Goal: Task Accomplishment & Management: Manage account settings

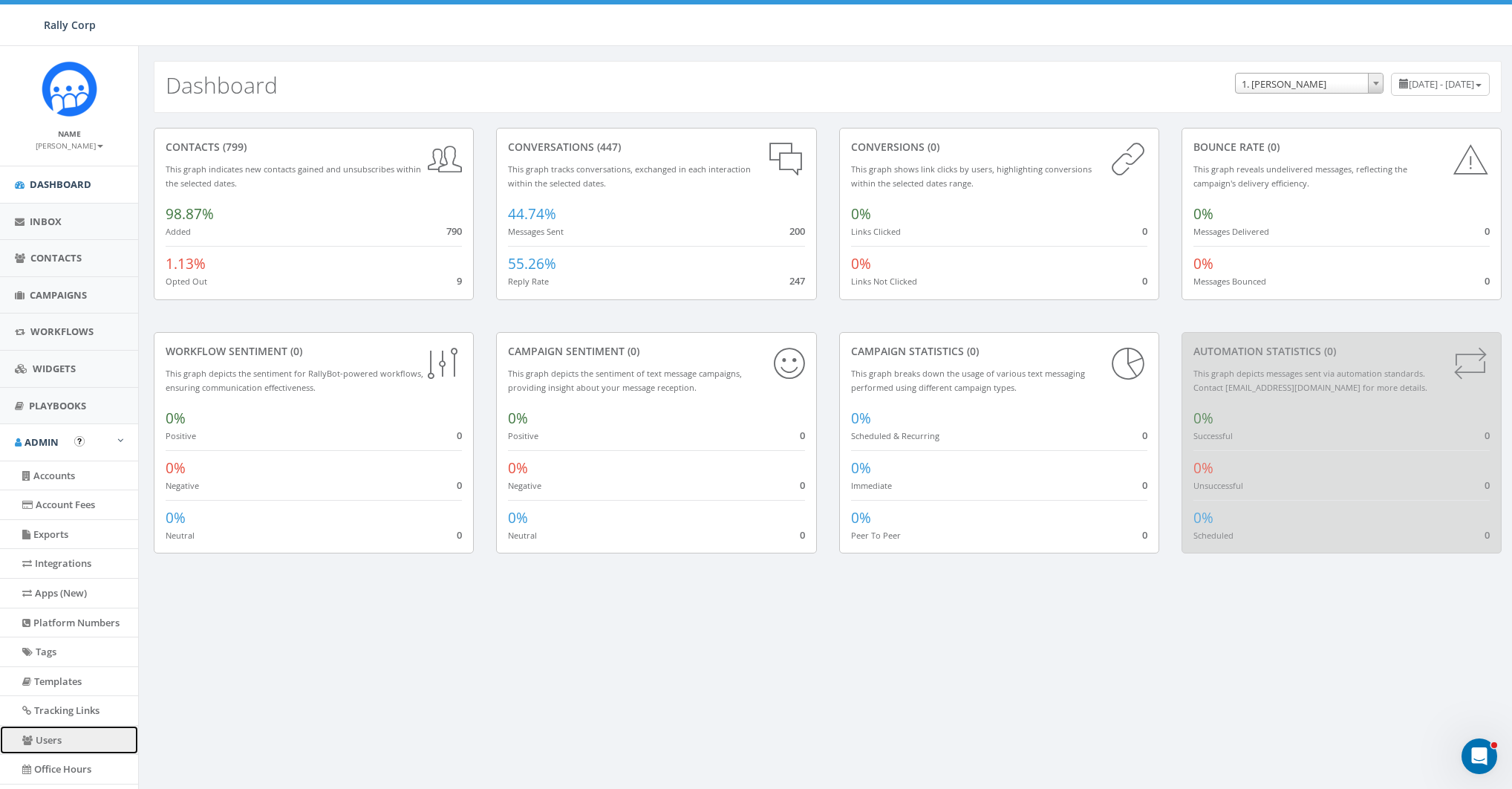
click at [46, 735] on link "Users" at bounding box center [69, 740] width 138 height 29
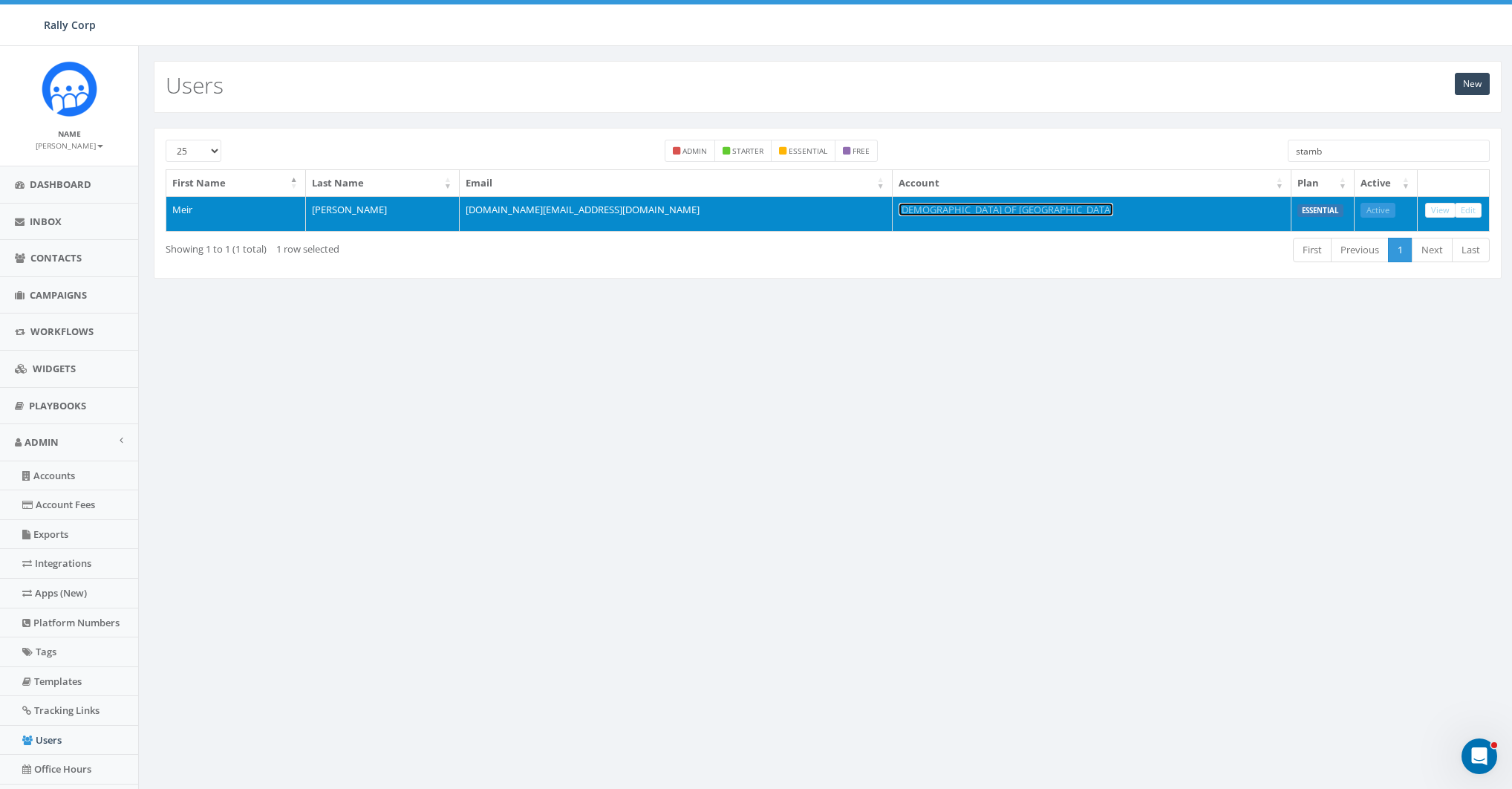
click at [1038, 207] on link "[DEMOGRAPHIC_DATA] OF [GEOGRAPHIC_DATA]" at bounding box center [1006, 209] width 214 height 13
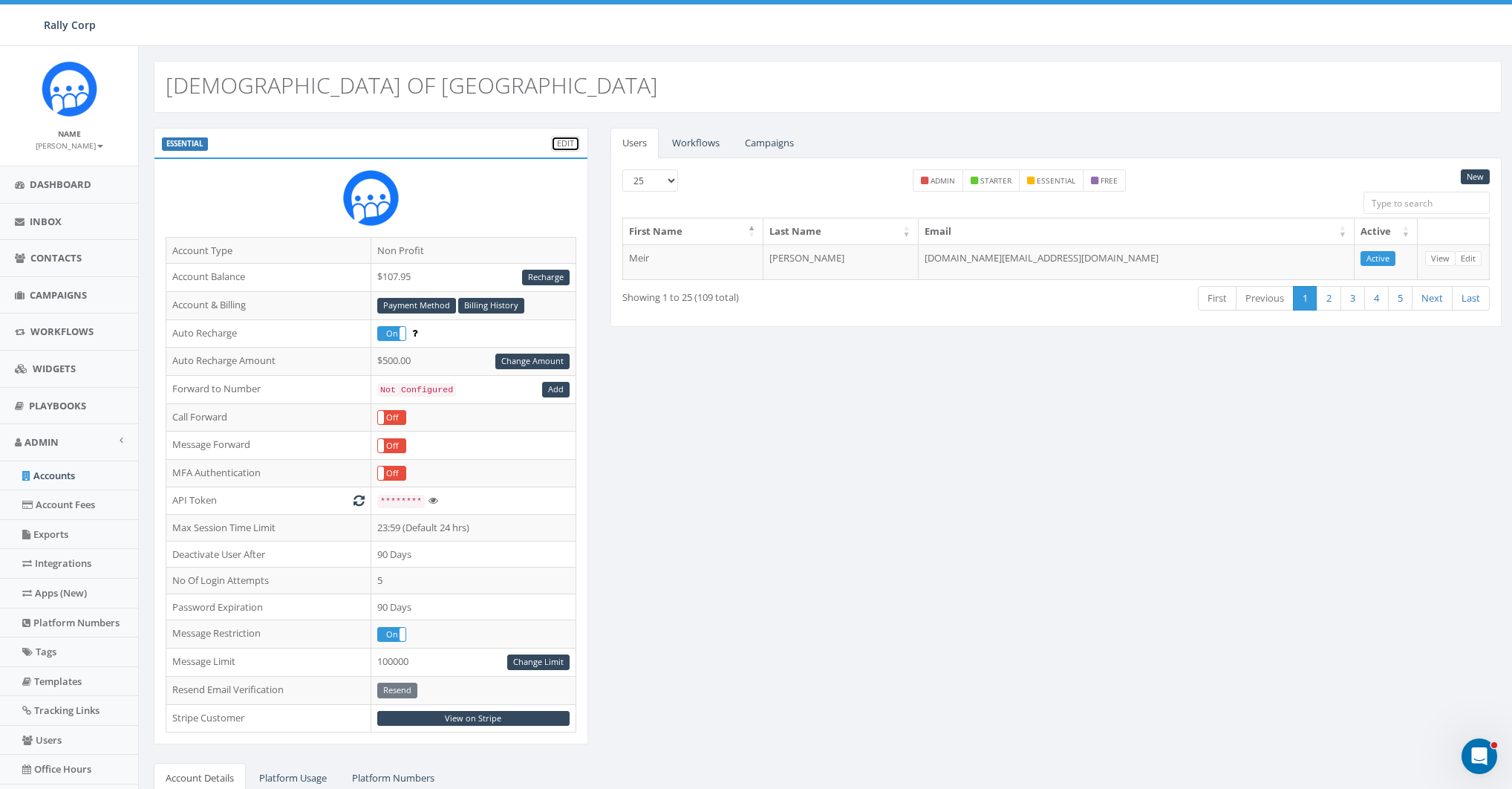
click at [560, 141] on link "Edit" at bounding box center [565, 143] width 29 height 15
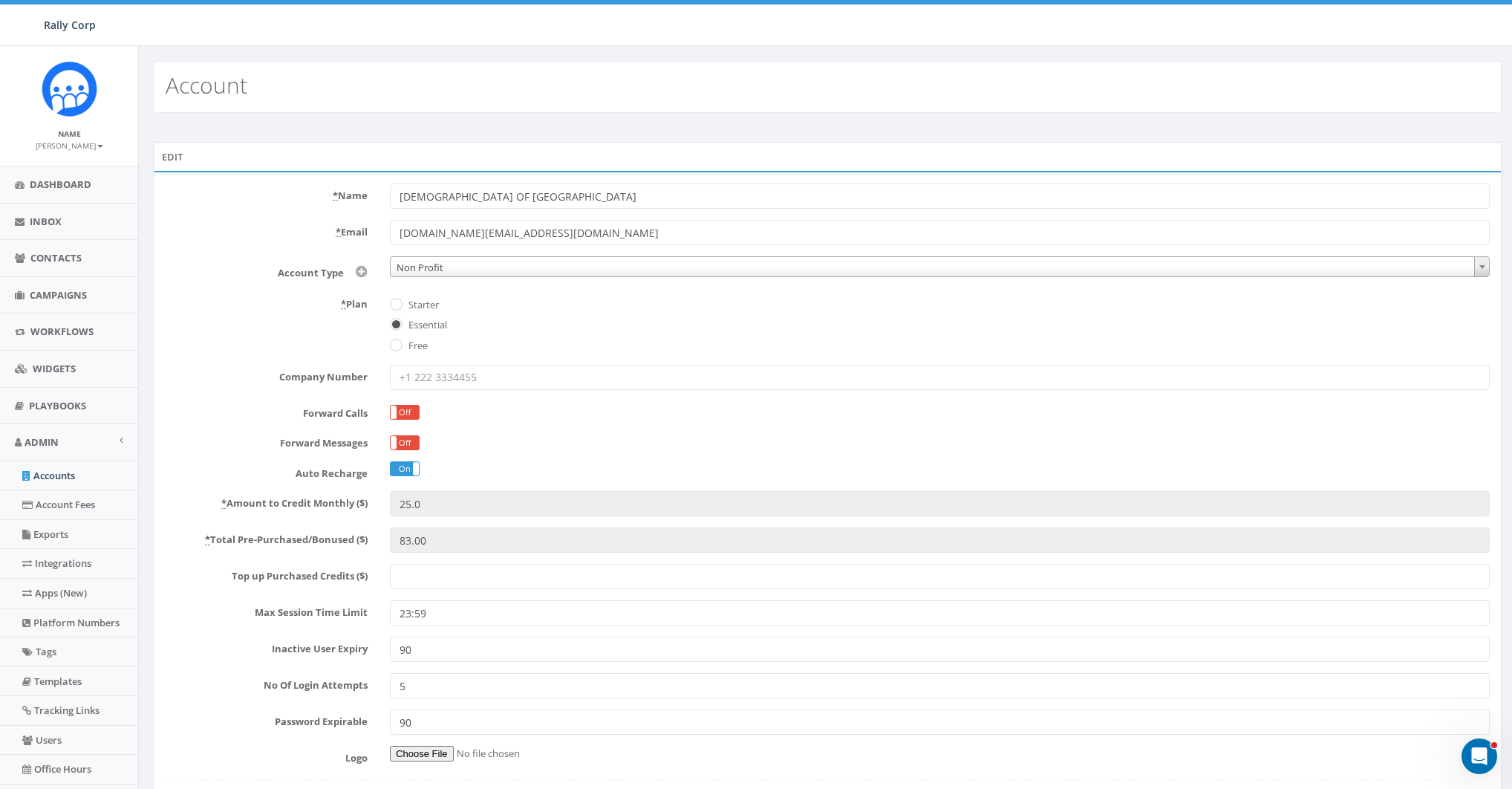
click at [421, 308] on label "Starter" at bounding box center [421, 305] width 34 height 15
click at [400, 308] on input "Starter" at bounding box center [395, 304] width 10 height 10
radio input "true"
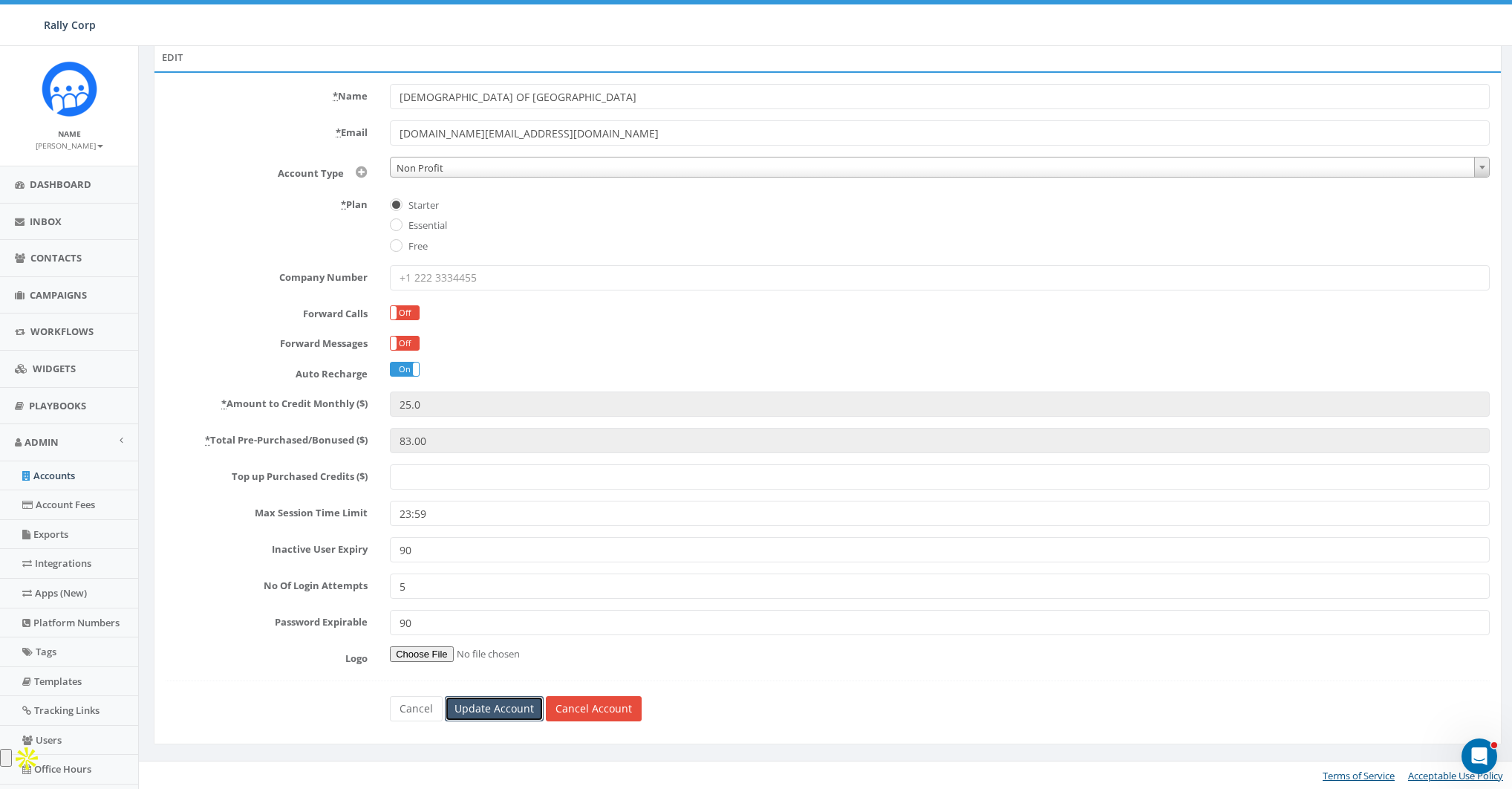
click at [518, 705] on input "Update Account" at bounding box center [494, 709] width 99 height 25
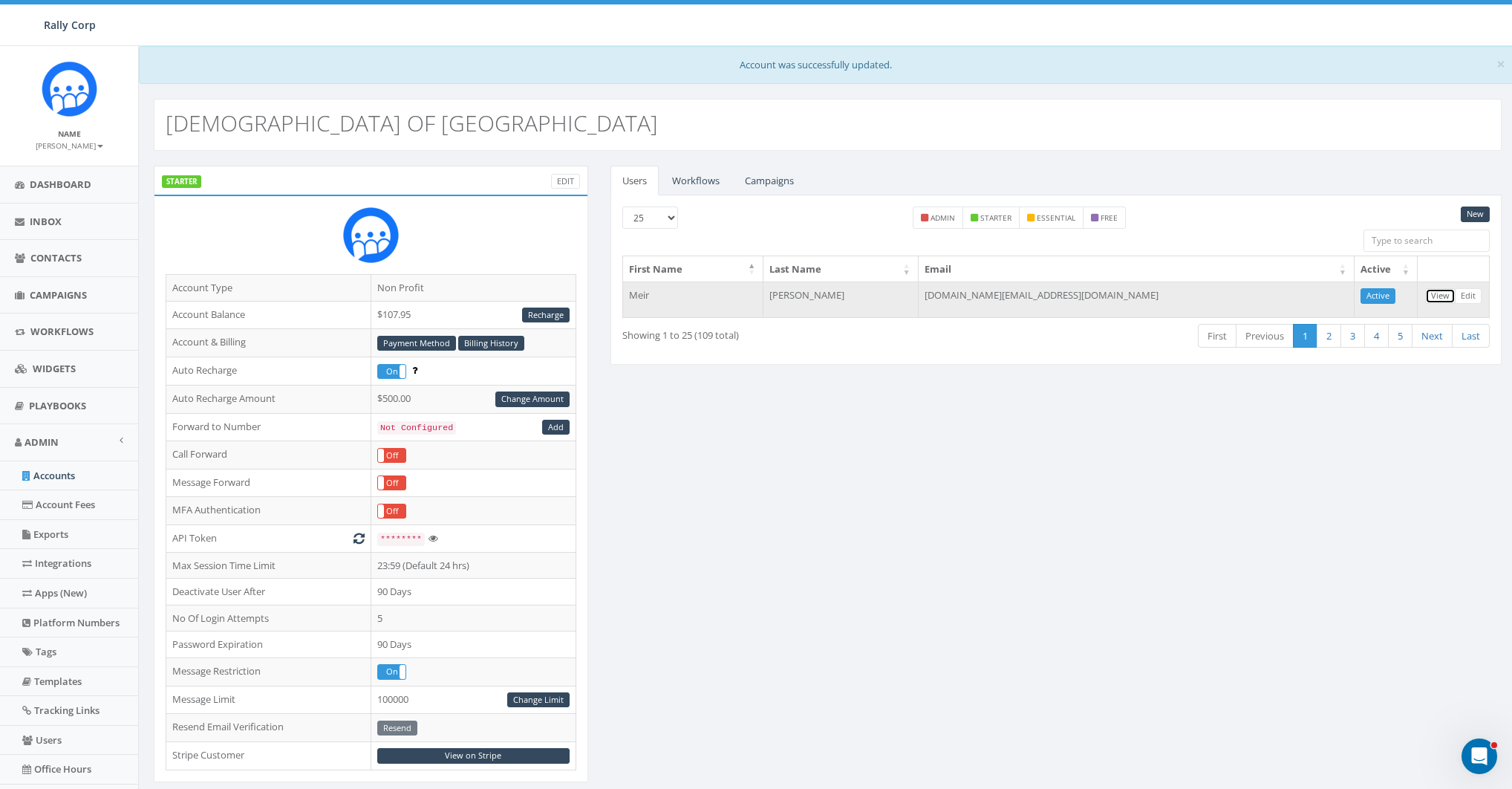
click at [1441, 292] on link "View" at bounding box center [1441, 295] width 30 height 15
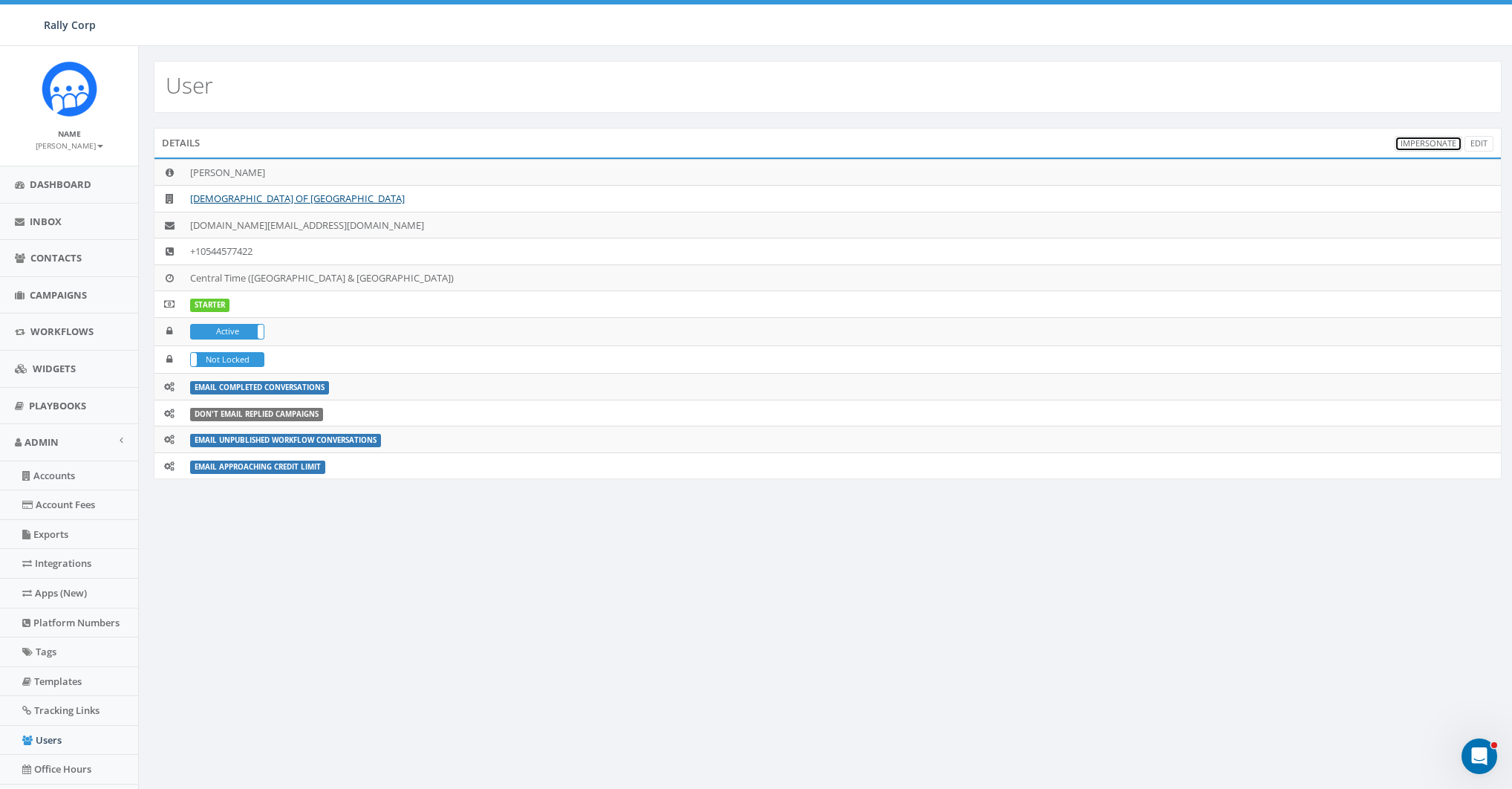
click at [1420, 140] on link "Impersonate" at bounding box center [1429, 143] width 68 height 15
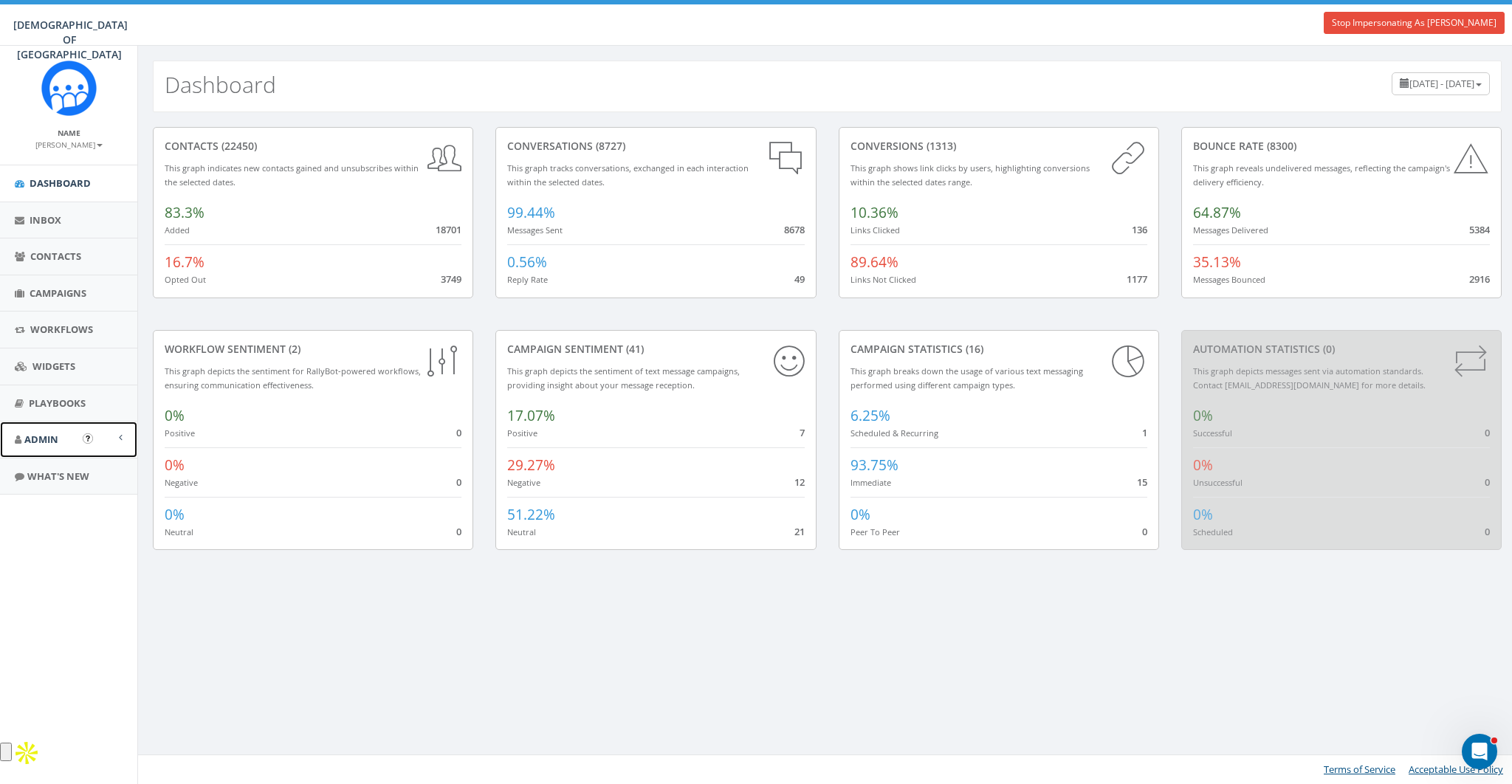
click at [41, 435] on span "Admin" at bounding box center [41, 439] width 34 height 13
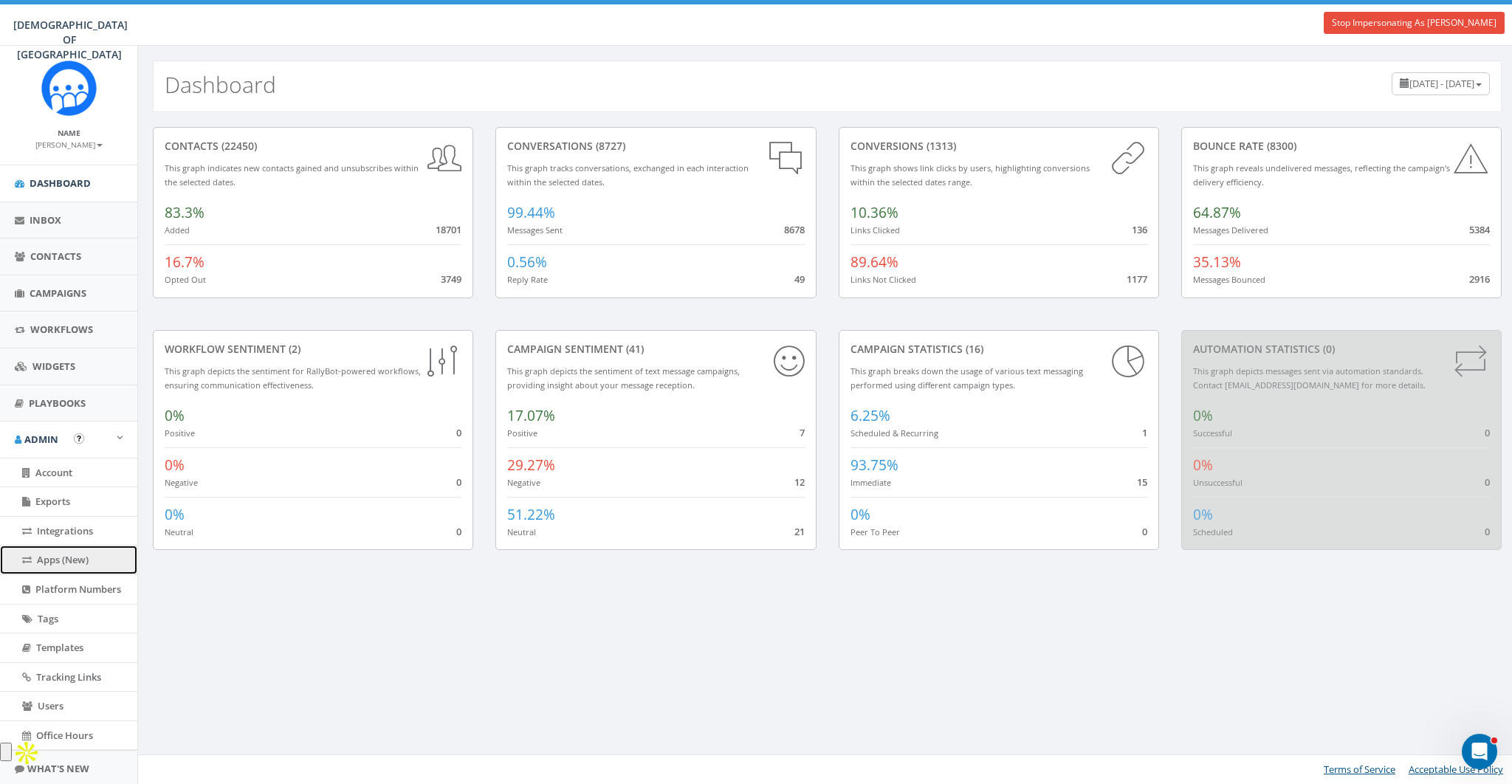
click at [55, 561] on span "Apps (New)" at bounding box center [63, 559] width 51 height 13
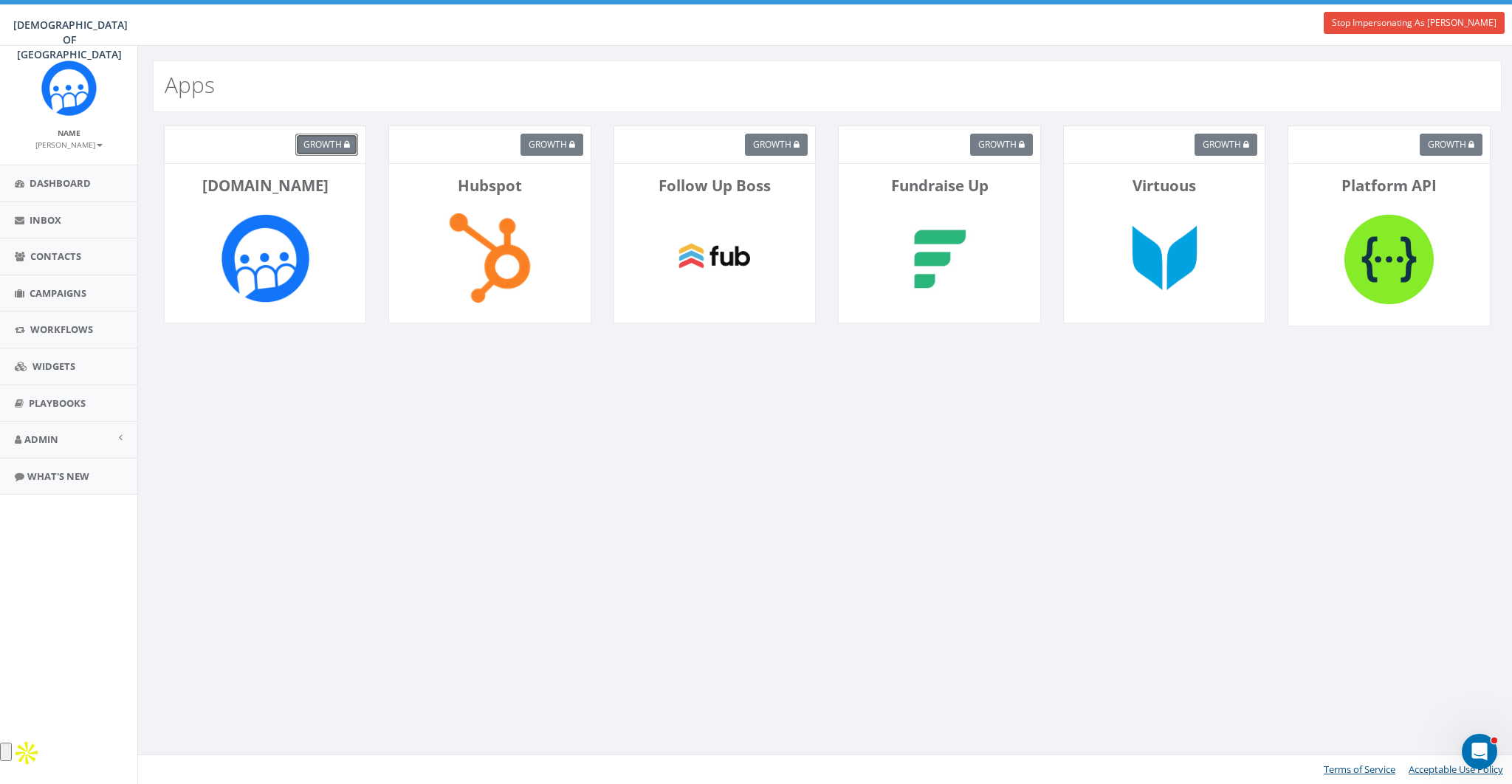
click at [325, 147] on span "growth" at bounding box center [322, 145] width 38 height 12
